Goal: Find contact information: Find contact information

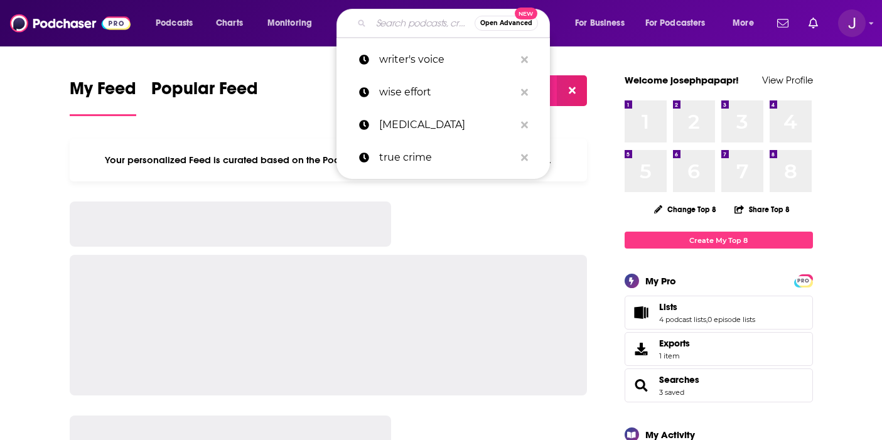
click at [382, 14] on input "Search podcasts, credits, & more..." at bounding box center [423, 23] width 104 height 20
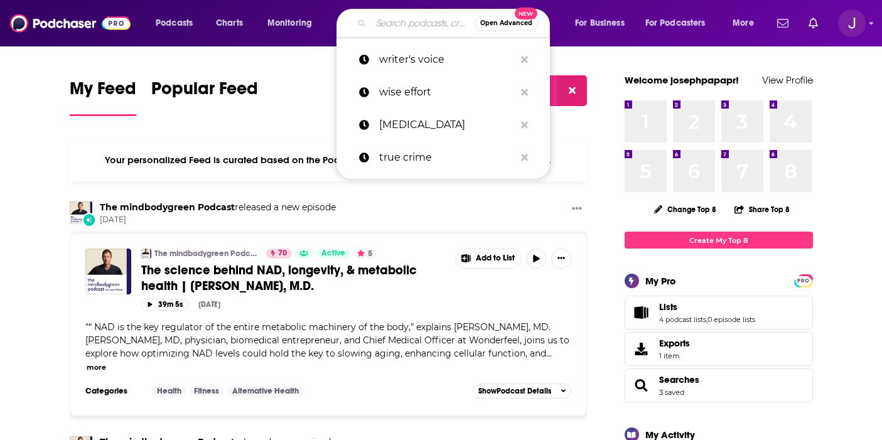
type input "m"
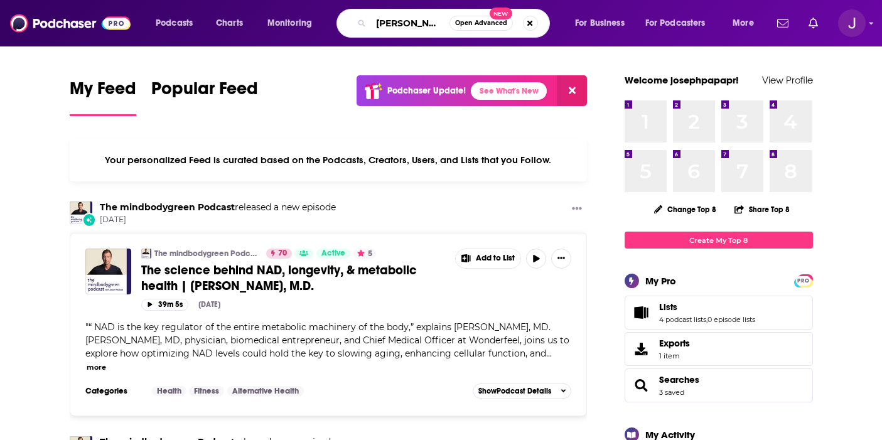
type input "[PERSON_NAME]"
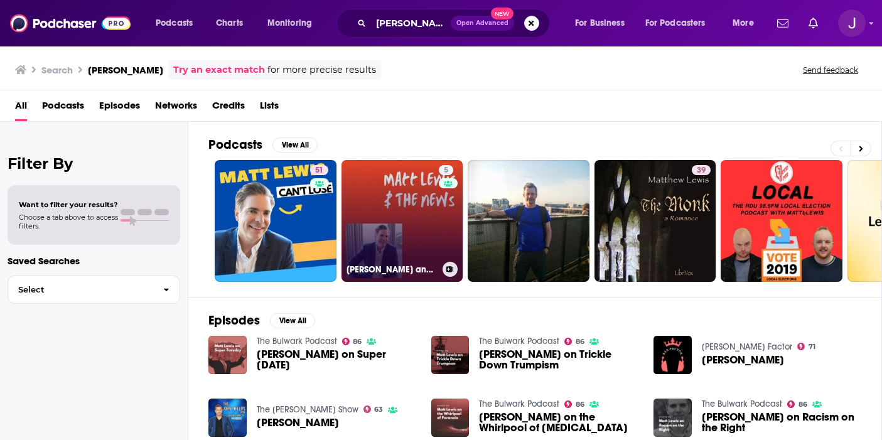
click at [410, 220] on link "5 [PERSON_NAME] and the News" at bounding box center [402, 221] width 122 height 122
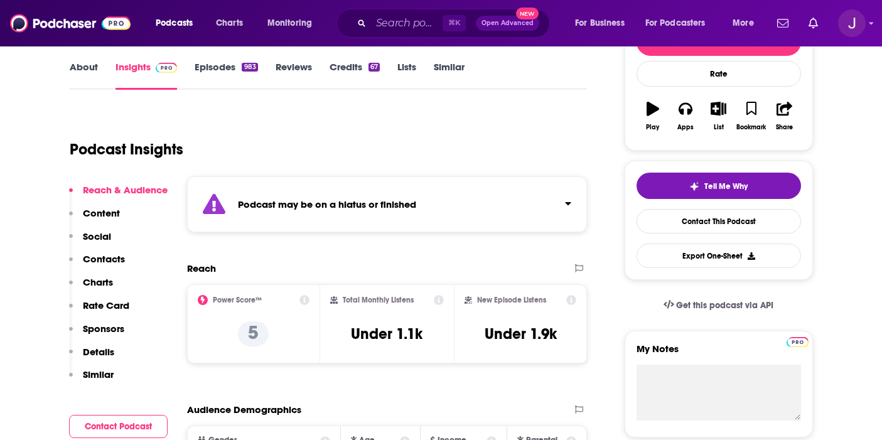
scroll to position [299, 0]
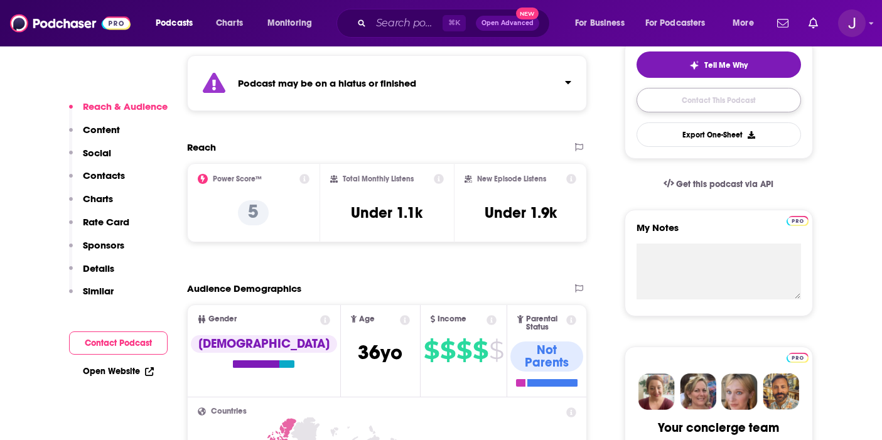
click at [708, 102] on link "Contact This Podcast" at bounding box center [718, 100] width 164 height 24
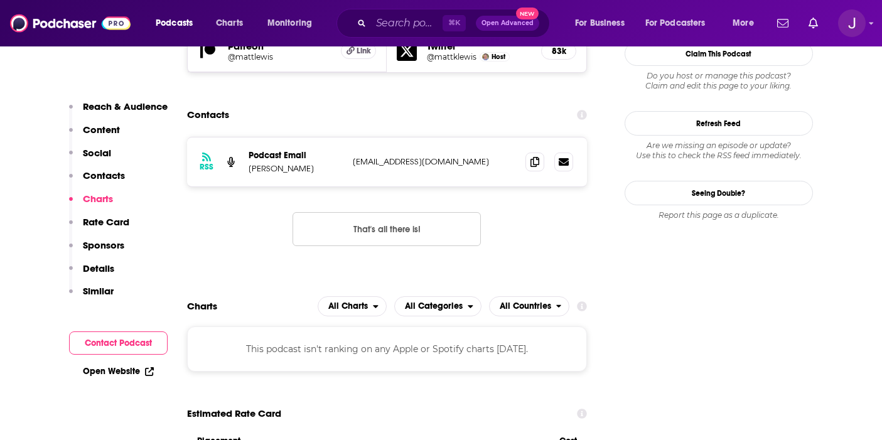
scroll to position [1310, 0]
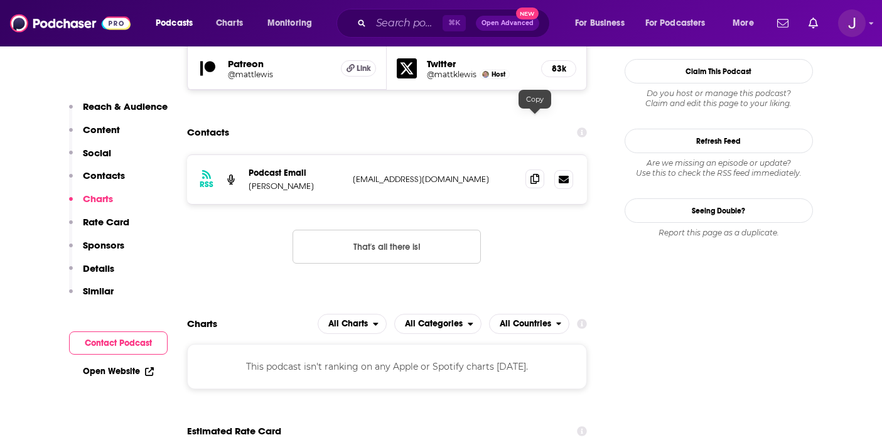
click at [537, 174] on icon at bounding box center [534, 179] width 9 height 10
click at [533, 174] on icon at bounding box center [534, 179] width 9 height 10
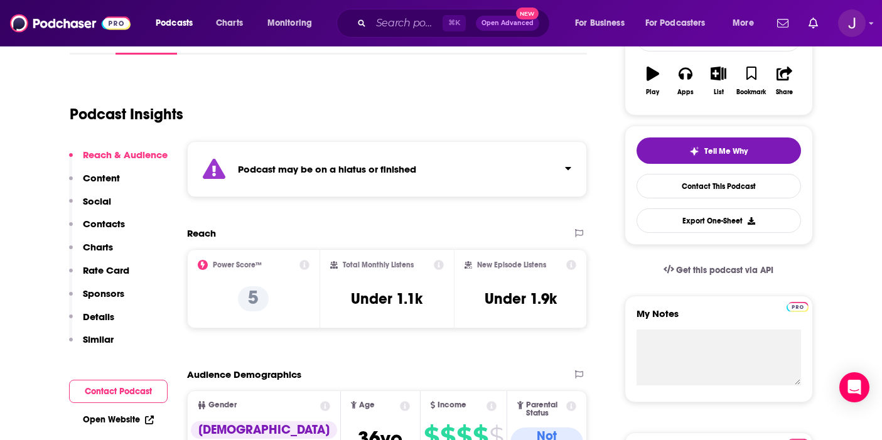
scroll to position [0, 0]
